Goal: Navigation & Orientation: Find specific page/section

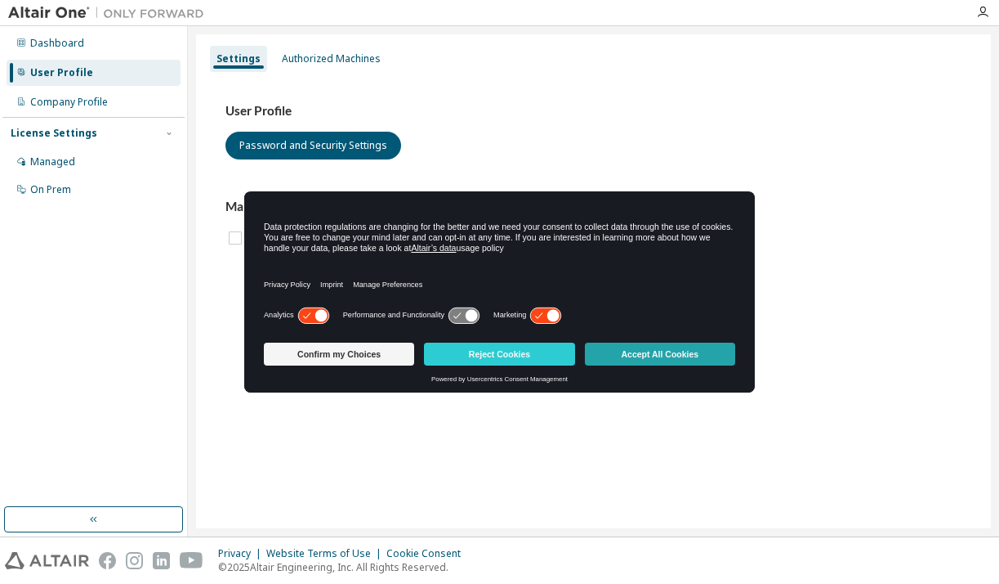
click at [654, 353] on button "Accept All Cookies" at bounding box center [660, 353] width 150 height 23
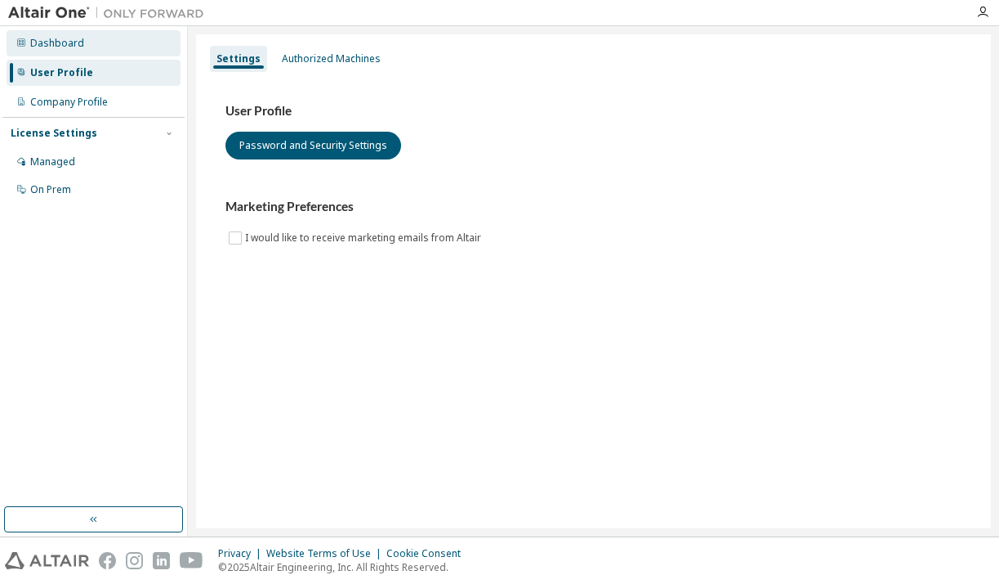
click at [78, 46] on div "Dashboard" at bounding box center [57, 43] width 54 height 13
